Goal: Transaction & Acquisition: Purchase product/service

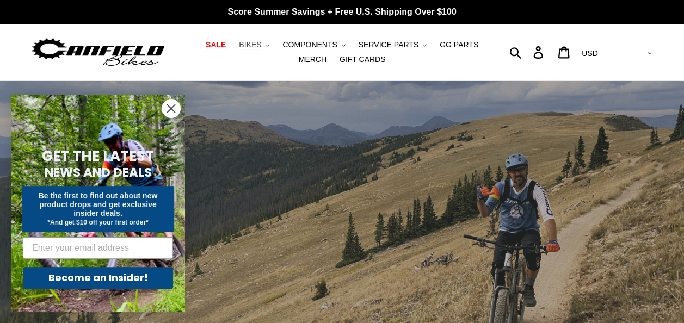
click at [256, 42] on button "BIKES .cls-1{fill:#231f20}" at bounding box center [253, 45] width 41 height 15
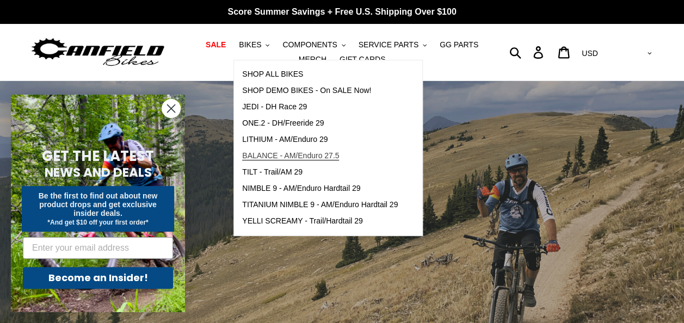
click at [261, 154] on span "BALANCE - AM/Enduro 27.5" at bounding box center [290, 155] width 97 height 9
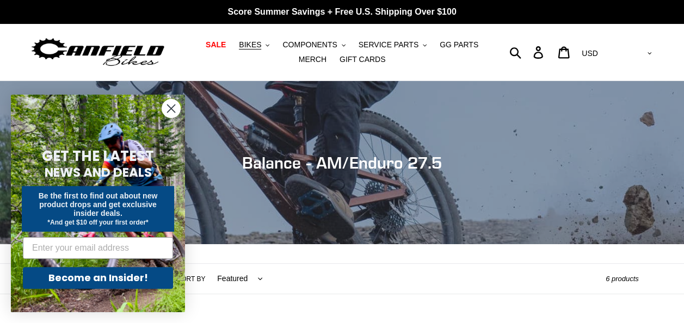
click at [170, 107] on circle "Close dialog" at bounding box center [171, 109] width 18 height 18
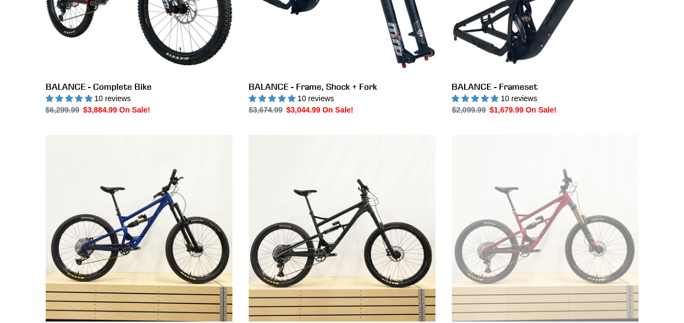
scroll to position [432, 0]
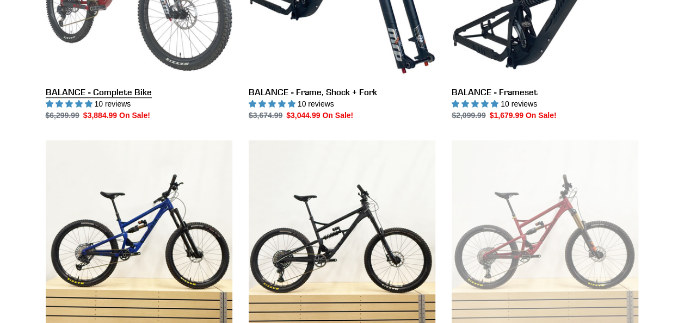
click at [112, 88] on link "BALANCE - Complete Bike" at bounding box center [139, 6] width 187 height 229
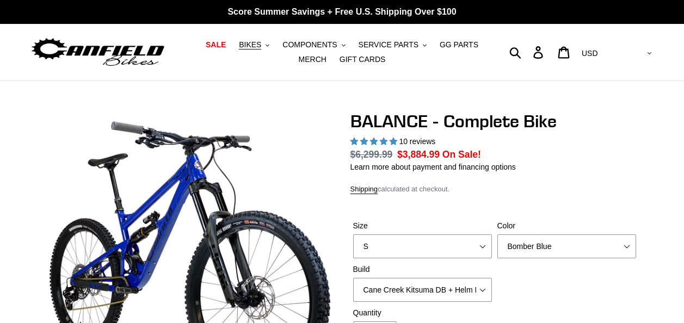
select select "highest-rating"
click at [484, 249] on select "S M L XL" at bounding box center [422, 246] width 139 height 24
click at [353, 234] on select "S M L XL" at bounding box center [422, 246] width 139 height 24
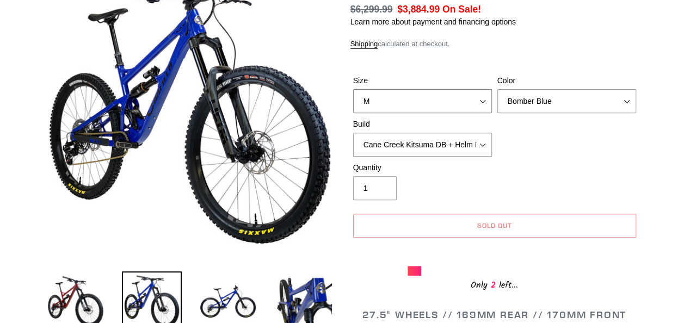
scroll to position [165, 0]
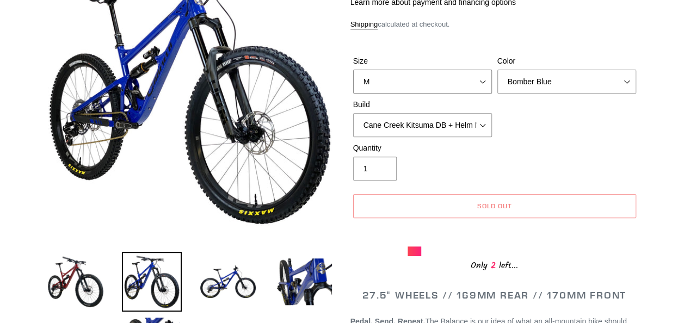
click at [486, 77] on select "S M L XL" at bounding box center [422, 82] width 139 height 24
select select "S"
click at [353, 70] on select "S M L XL" at bounding box center [422, 82] width 139 height 24
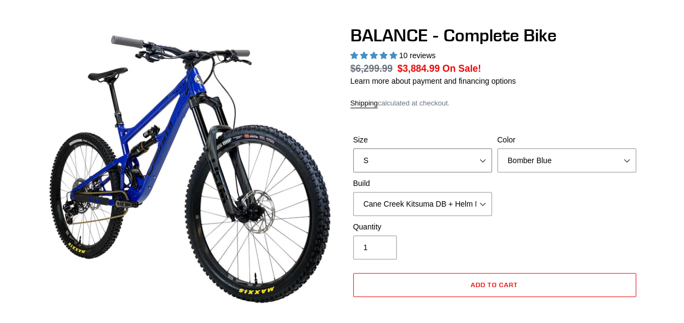
scroll to position [72, 0]
